Goal: Information Seeking & Learning: Find specific page/section

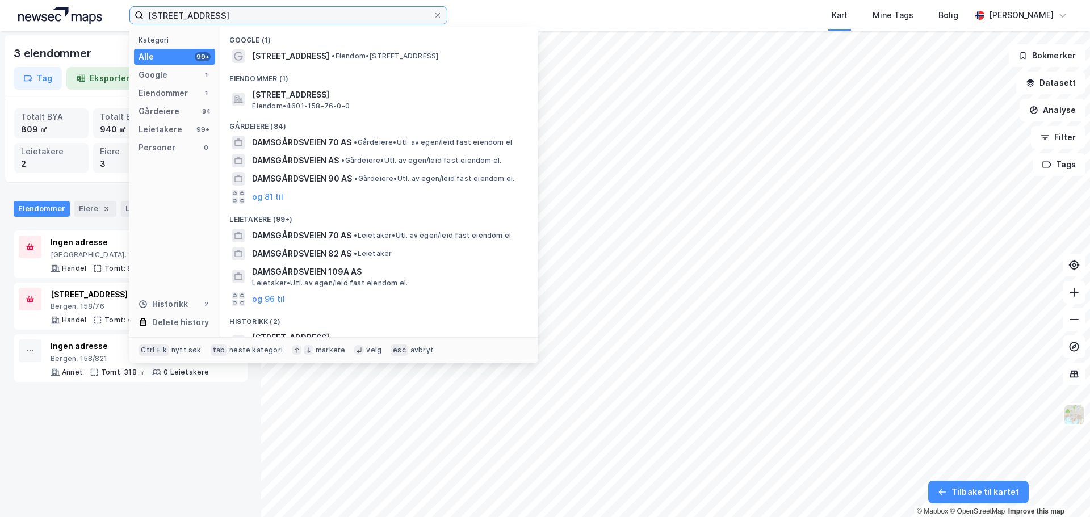
click at [406, 15] on input "[STREET_ADDRESS]" at bounding box center [289, 15] width 290 height 17
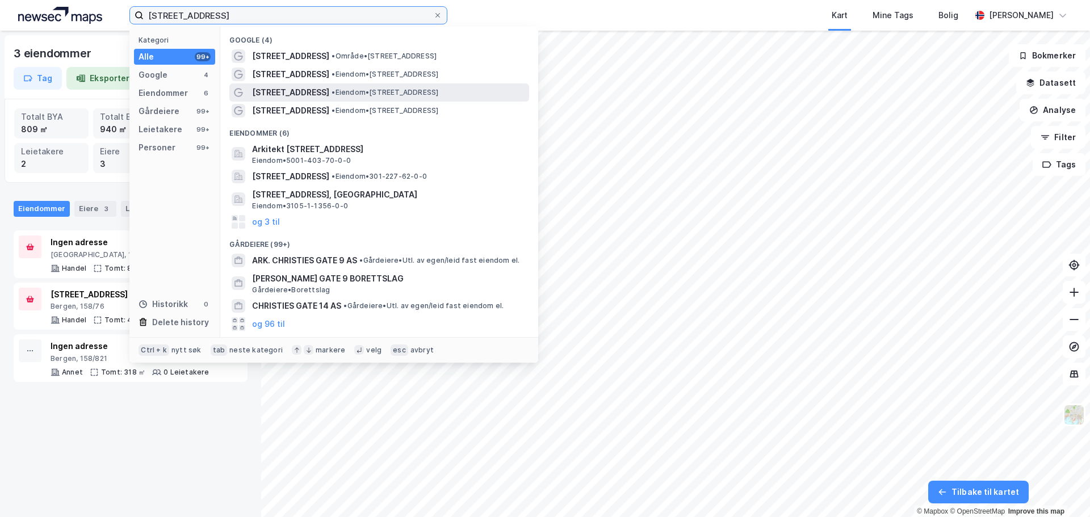
type input "[STREET_ADDRESS]"
click at [395, 93] on span "• Eiendom • [STREET_ADDRESS]" at bounding box center [385, 92] width 107 height 9
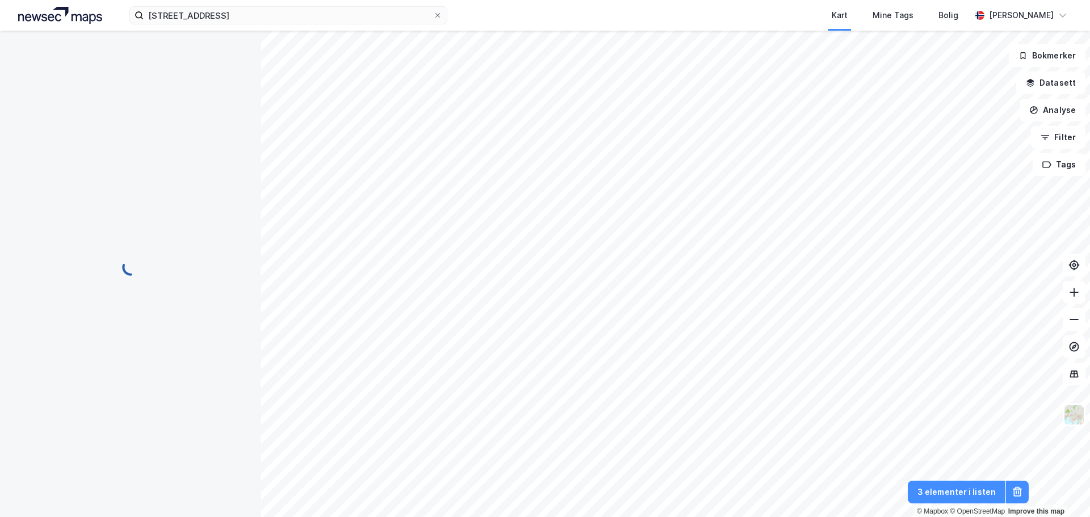
scroll to position [101, 0]
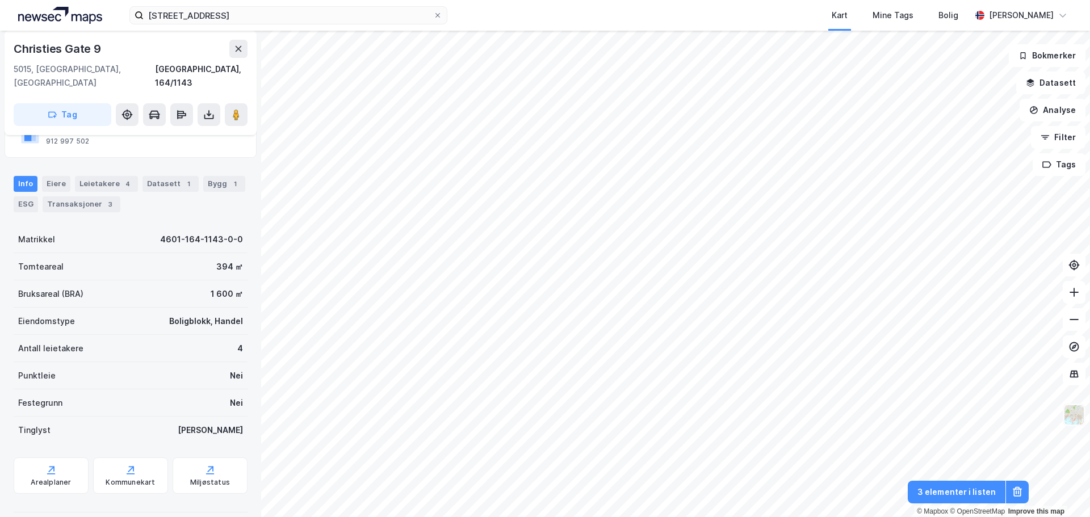
click at [1073, 420] on img at bounding box center [1074, 415] width 22 height 22
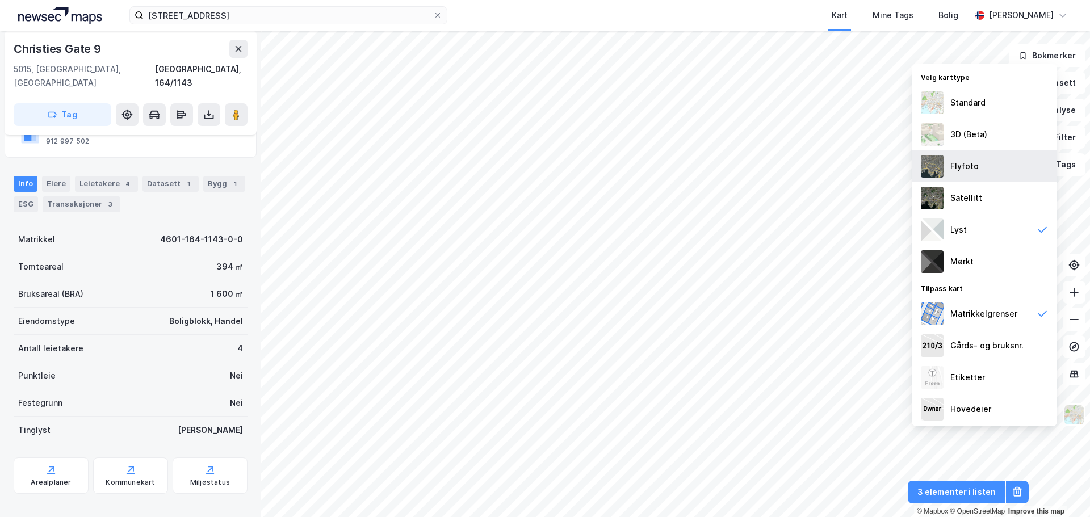
click at [978, 175] on div "Flyfoto" at bounding box center [984, 166] width 145 height 32
click at [237, 109] on image at bounding box center [236, 114] width 7 height 11
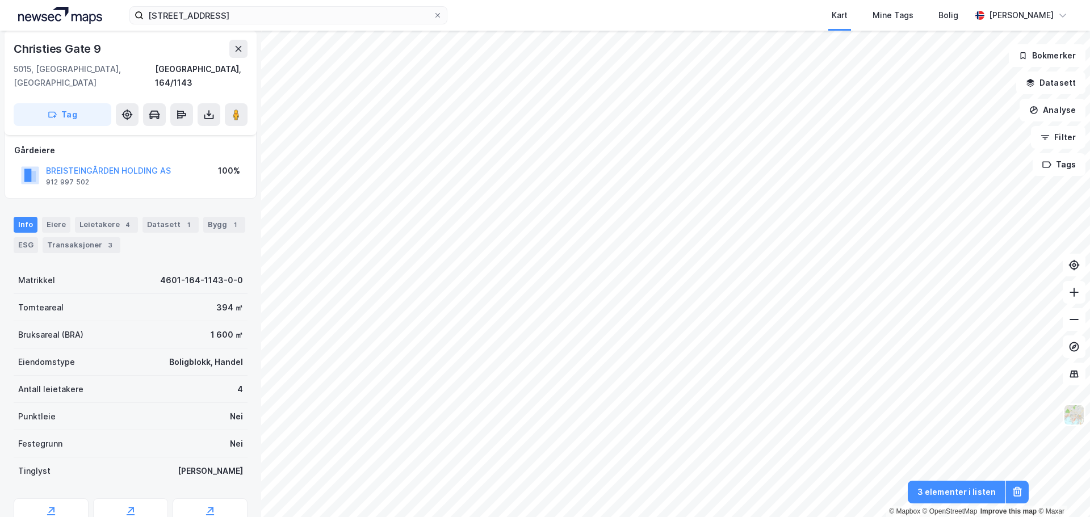
scroll to position [0, 0]
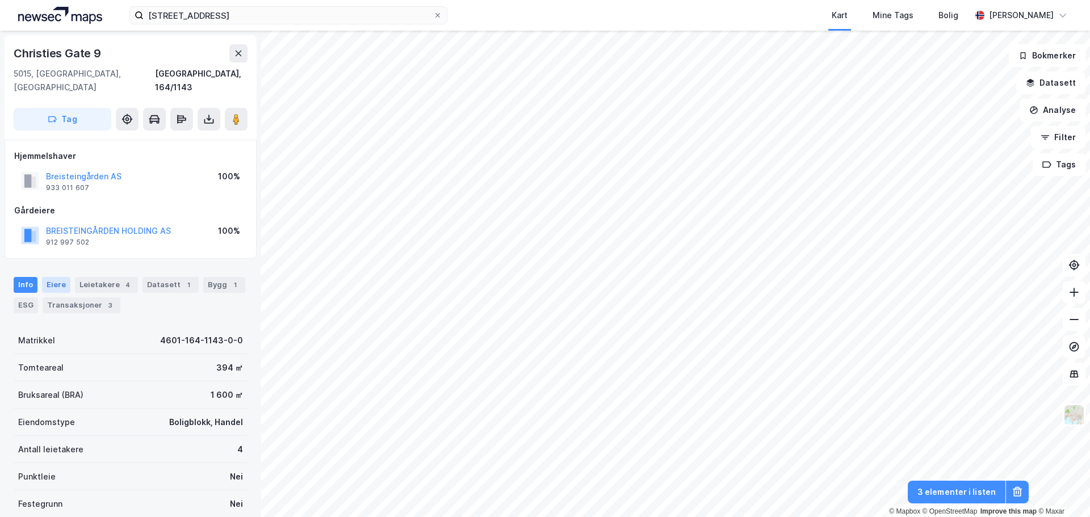
click at [57, 277] on div "Eiere" at bounding box center [56, 285] width 28 height 16
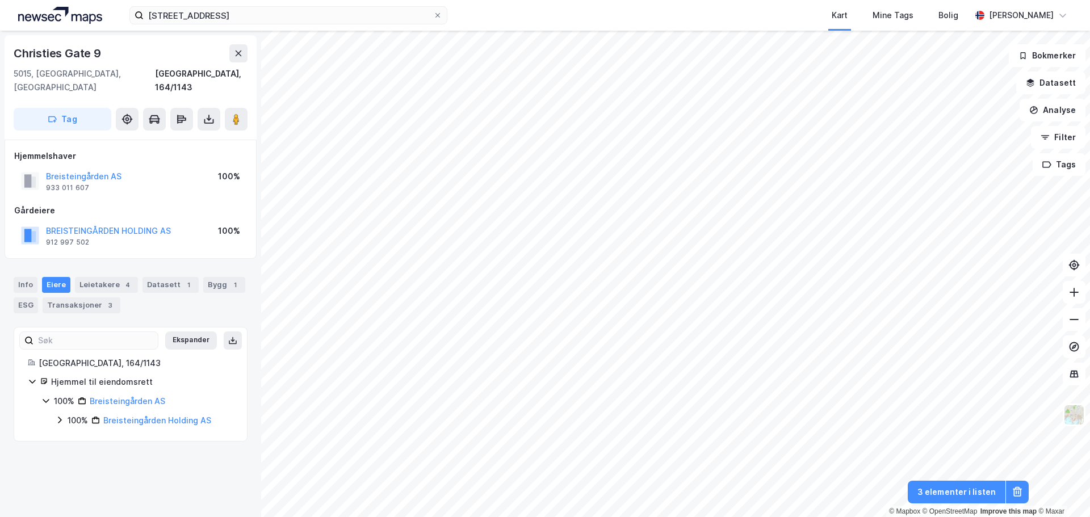
click at [45, 396] on icon at bounding box center [45, 400] width 9 height 9
click at [50, 396] on icon at bounding box center [45, 400] width 9 height 9
click at [147, 416] on link "Breisteingården Holding AS" at bounding box center [157, 421] width 108 height 10
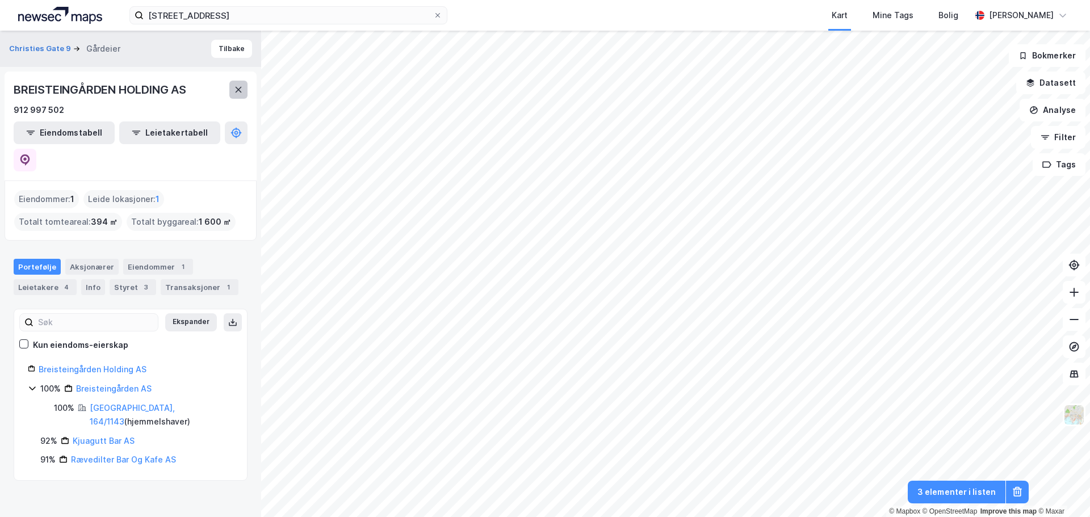
click at [237, 91] on icon at bounding box center [239, 90] width 6 height 6
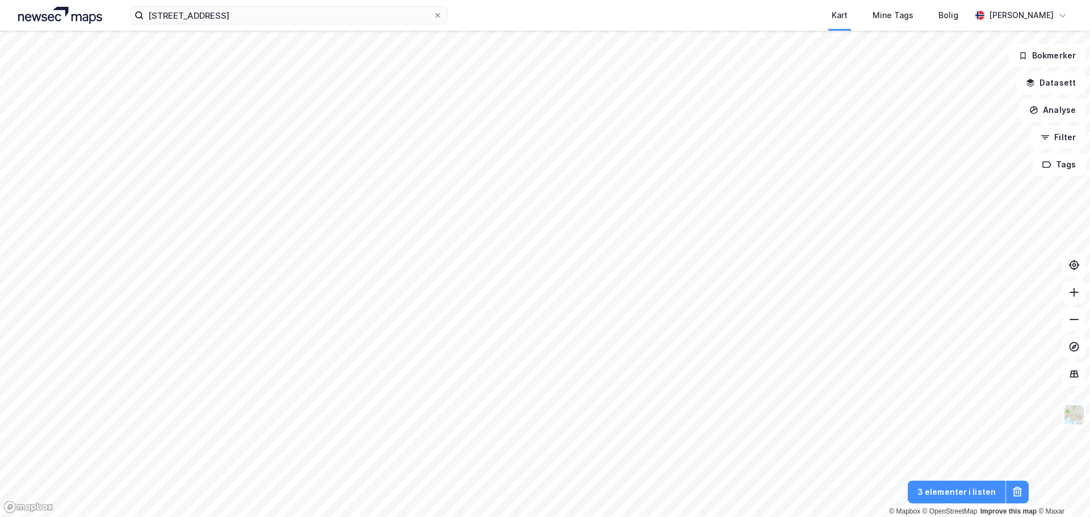
click at [1072, 425] on img at bounding box center [1074, 415] width 22 height 22
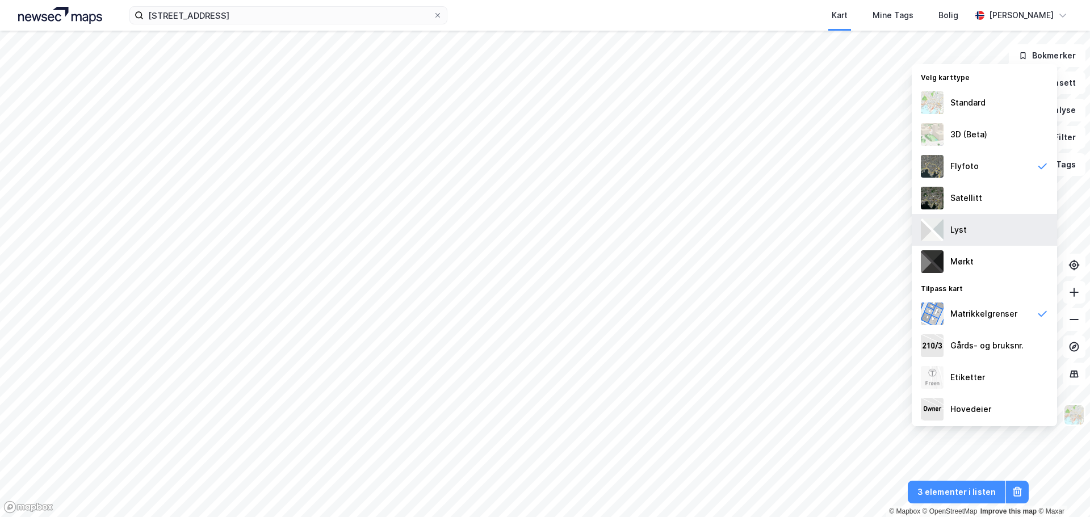
click at [971, 229] on div "Lyst" at bounding box center [984, 230] width 145 height 32
